Goal: Transaction & Acquisition: Subscribe to service/newsletter

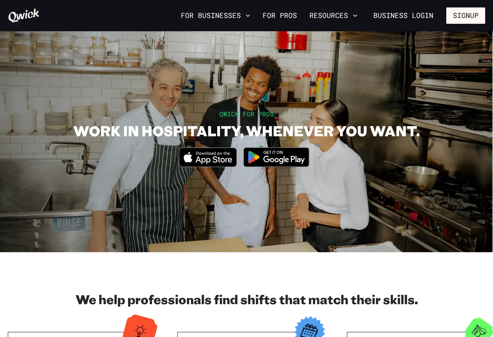
click at [478, 25] on div "For Businesses For Pros Resources Business Login Signup" at bounding box center [246, 15] width 493 height 31
click at [475, 18] on button "Signup" at bounding box center [465, 15] width 39 height 16
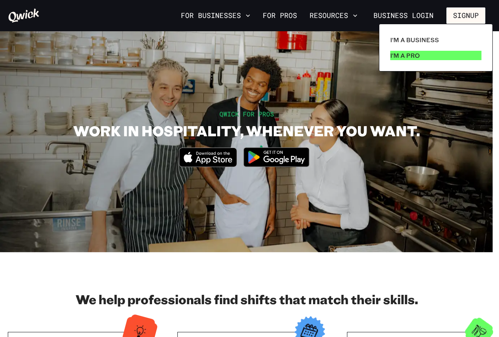
click at [411, 55] on p "I'm a Pro" at bounding box center [405, 55] width 30 height 9
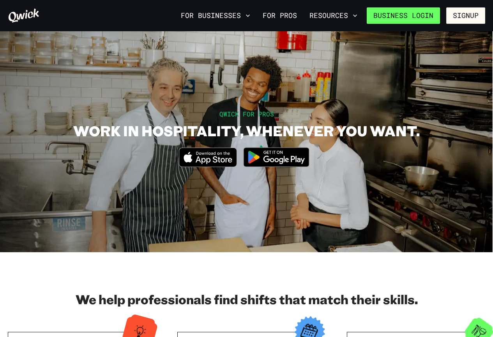
click at [423, 15] on link "Business Login" at bounding box center [403, 15] width 73 height 16
